Goal: Information Seeking & Learning: Find specific fact

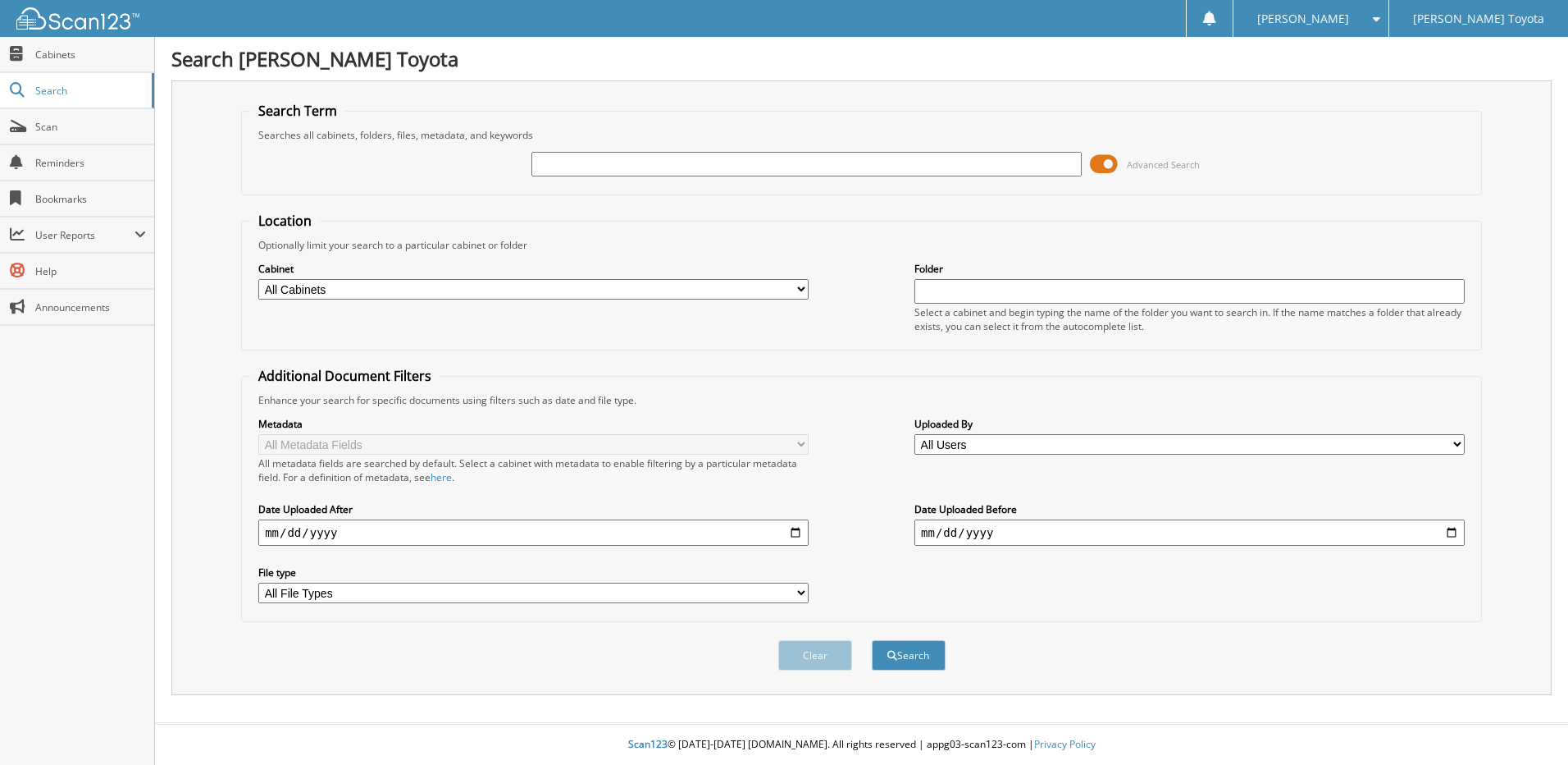
click at [645, 168] on input "text" at bounding box center [807, 164] width 550 height 25
type input "326886"
click at [906, 657] on button "Search" at bounding box center [908, 655] width 74 height 30
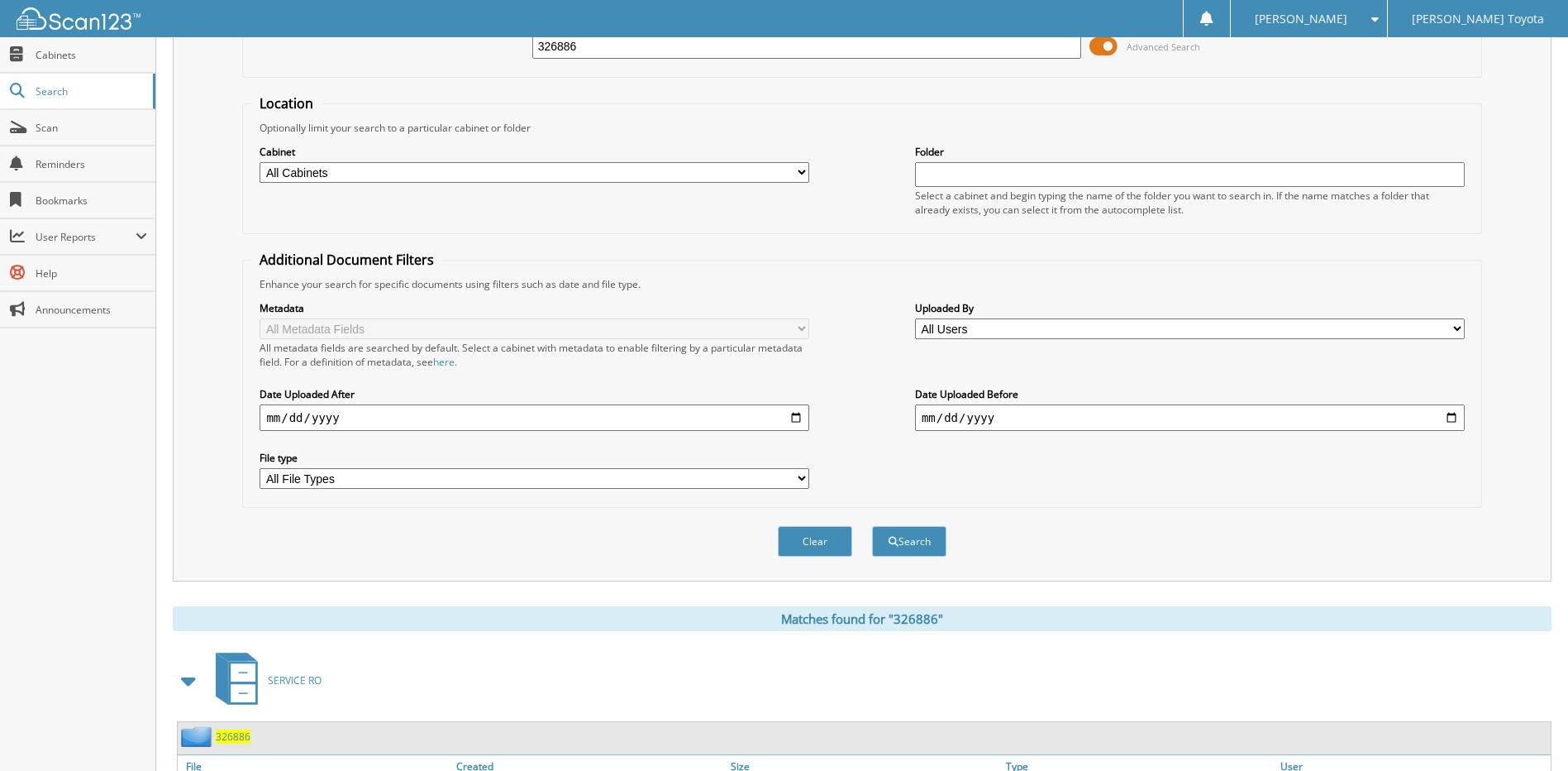
scroll to position [246, 0]
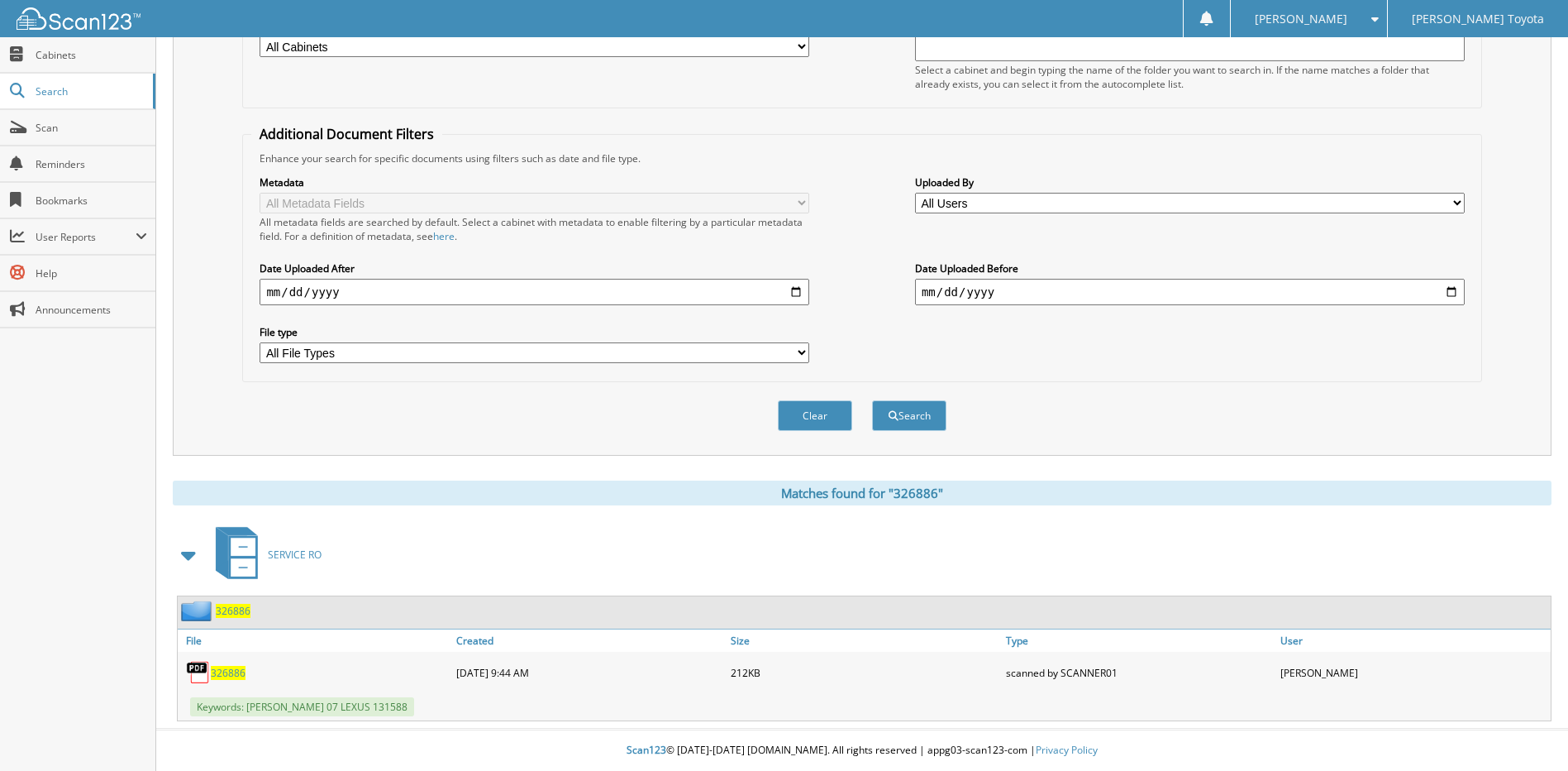
click at [234, 612] on span "326886" at bounding box center [233, 610] width 34 height 14
